Goal: Task Accomplishment & Management: Use online tool/utility

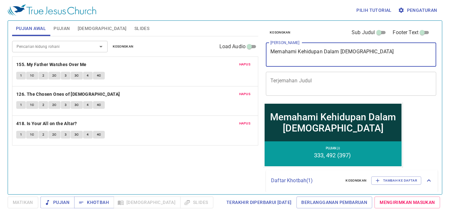
drag, startPoint x: 361, startPoint y: 52, endPoint x: 244, endPoint y: 68, distance: 118.1
click at [244, 68] on div "Pujian Awal Pujian [DEMOGRAPHIC_DATA] Slides Pencarian kidung rohani Pencarian …" at bounding box center [225, 104] width 431 height 173
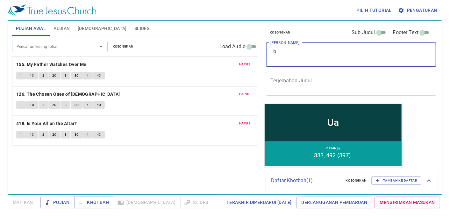
type textarea "U"
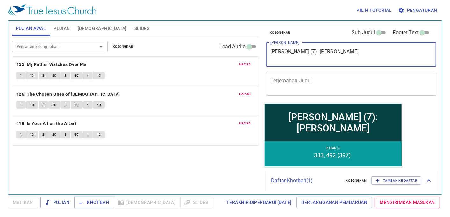
type textarea "[PERSON_NAME] (7): [PERSON_NAME]"
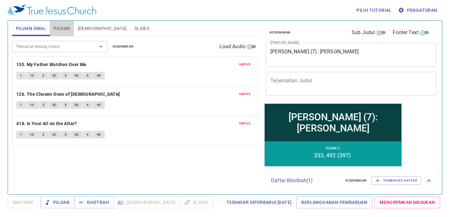
click at [55, 25] on span "Pujian" at bounding box center [62, 29] width 16 height 8
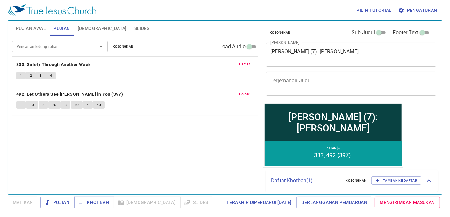
click at [245, 67] on span "Hapus" at bounding box center [244, 65] width 11 height 6
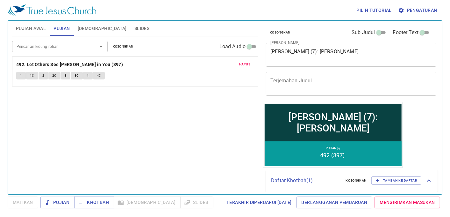
click at [245, 67] on span "Hapus" at bounding box center [244, 65] width 11 height 6
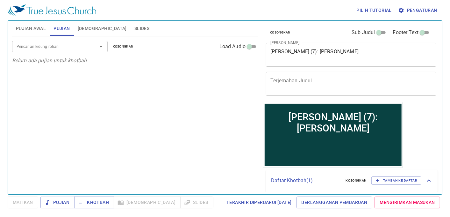
click at [33, 42] on div "Pencarian kidung rohani" at bounding box center [60, 46] width 96 height 11
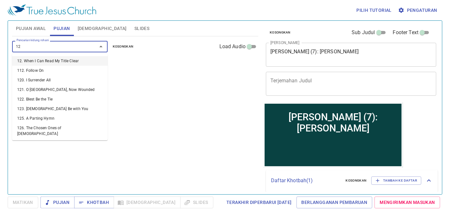
type input "129"
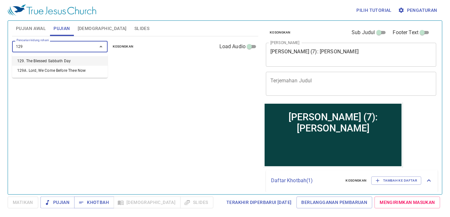
click at [28, 60] on li "129. The Blessed Sabbath Day" at bounding box center [60, 61] width 96 height 10
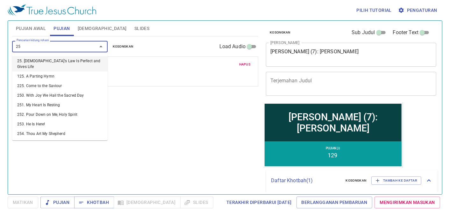
type input "259"
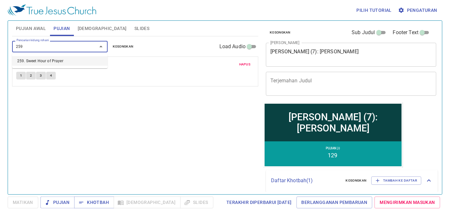
click at [55, 64] on li "259. Sweet Hour of Prayer" at bounding box center [60, 61] width 96 height 10
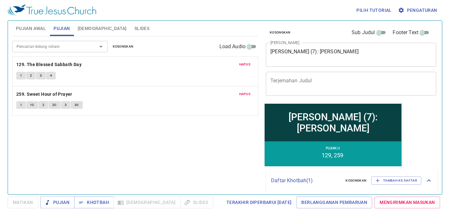
click at [34, 25] on span "Pujian Awal" at bounding box center [31, 29] width 30 height 8
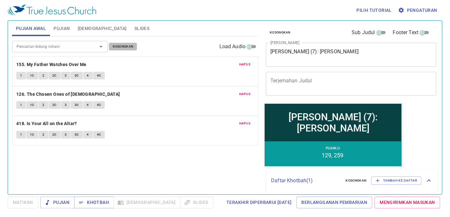
click at [133, 46] on span "Kosongkan" at bounding box center [123, 47] width 21 height 6
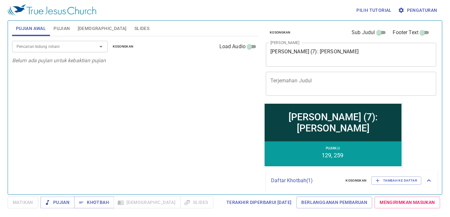
click at [16, 47] on input "Pencarian kidung rohani" at bounding box center [50, 46] width 73 height 7
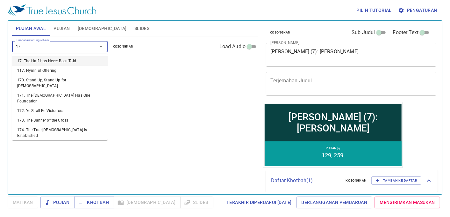
type input "176"
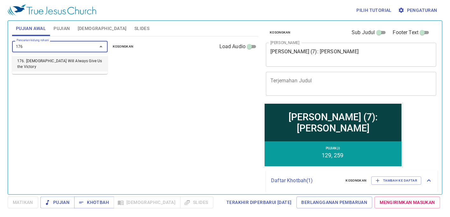
click at [69, 61] on li "176. [DEMOGRAPHIC_DATA] Will Always Give Us the Victory" at bounding box center [60, 63] width 96 height 15
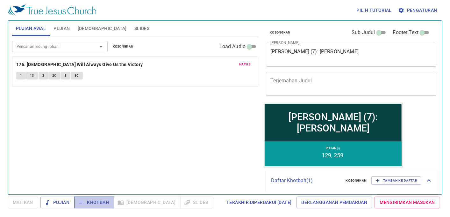
click at [93, 203] on span "Khotbah" at bounding box center [94, 202] width 30 height 8
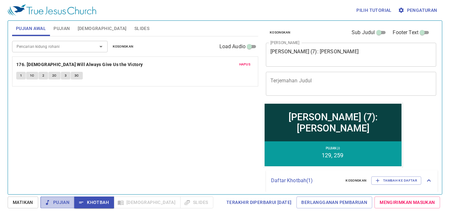
click at [50, 198] on button "Pujian" at bounding box center [57, 202] width 34 height 12
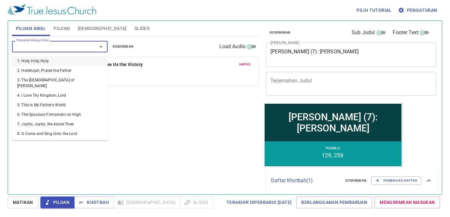
click at [31, 47] on input "Pencarian kidung rohani" at bounding box center [50, 46] width 73 height 7
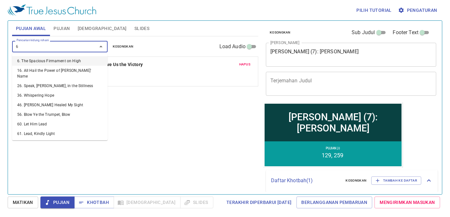
type input "64"
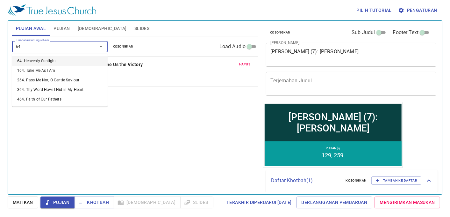
click at [39, 61] on li "64. Heavenly Sunlight" at bounding box center [60, 61] width 96 height 10
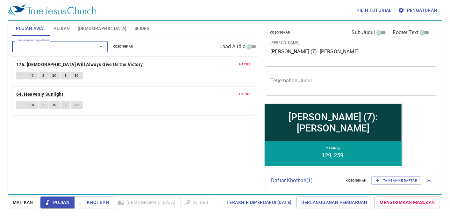
click at [33, 94] on b "64. Heavenly Sunlight" at bounding box center [39, 94] width 47 height 8
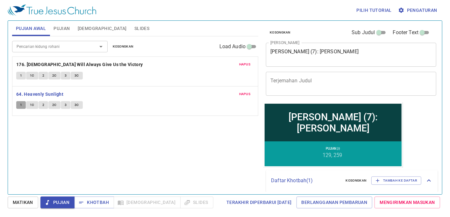
click at [20, 104] on span "1" at bounding box center [21, 105] width 2 height 6
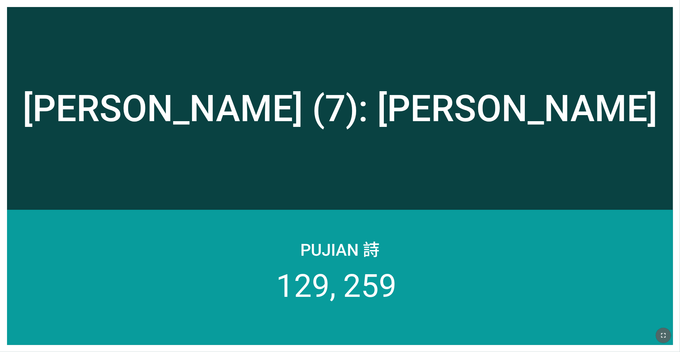
click at [283, 218] on button "button" at bounding box center [663, 335] width 15 height 15
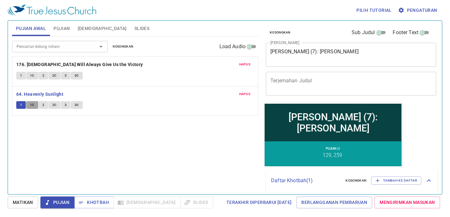
click at [33, 105] on span "1C" at bounding box center [32, 105] width 4 height 6
click at [43, 102] on span "2" at bounding box center [43, 105] width 2 height 6
click at [53, 104] on span "2C" at bounding box center [54, 105] width 4 height 6
click at [64, 104] on button "3" at bounding box center [66, 105] width 10 height 8
click at [80, 106] on button "3C" at bounding box center [77, 105] width 12 height 8
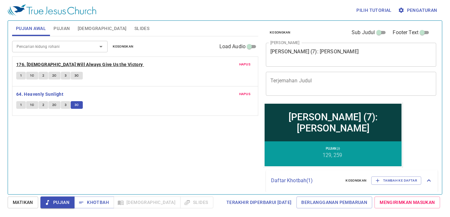
click at [51, 63] on b "176. [DEMOGRAPHIC_DATA] Will Always Give Us the Victory" at bounding box center [79, 65] width 127 height 8
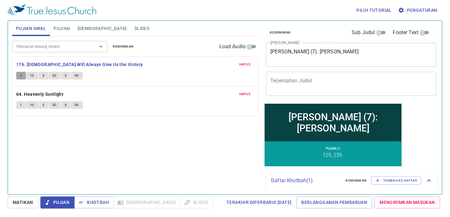
click at [22, 78] on span "1" at bounding box center [21, 76] width 2 height 6
click at [29, 75] on button "1C" at bounding box center [32, 76] width 12 height 8
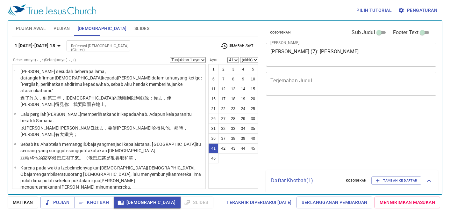
select select "41"
select select "42"
select select "44"
select select "42"
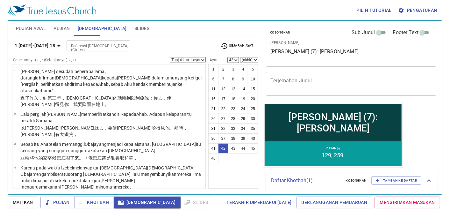
click at [46, 48] on b "1 [DATE]-[DATE] 18" at bounding box center [35, 46] width 40 height 8
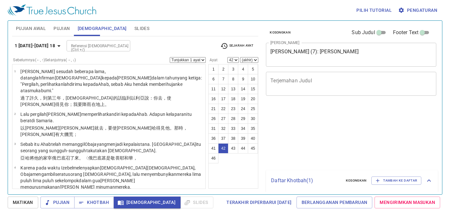
select select "42"
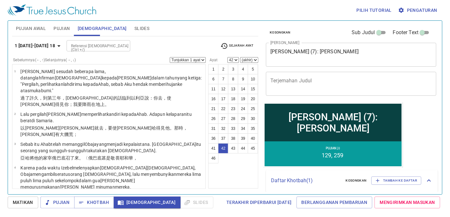
scroll to position [1200, 0]
